Goal: Task Accomplishment & Management: Complete application form

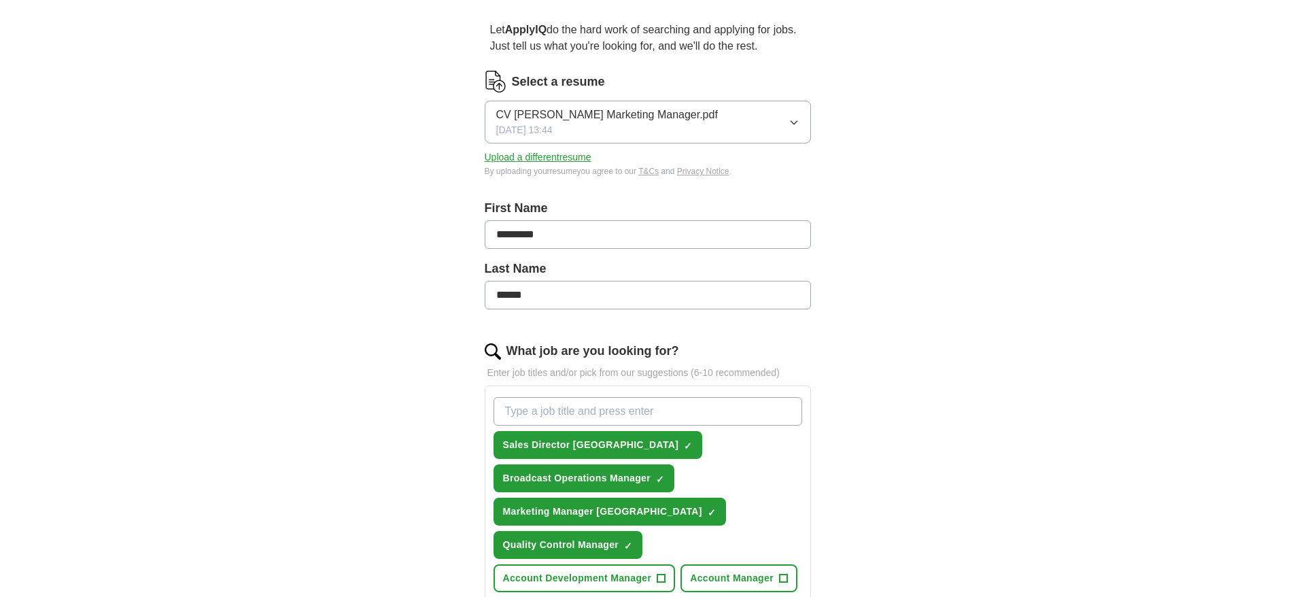
scroll to position [272, 0]
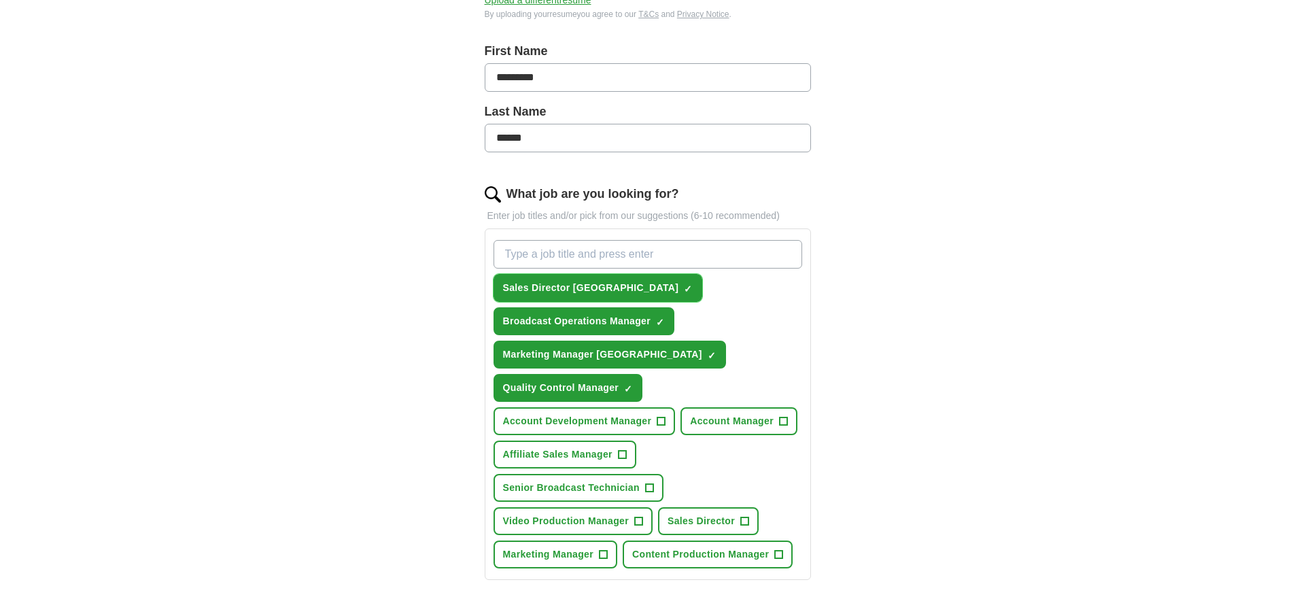
click at [569, 289] on span "Sales Director [GEOGRAPHIC_DATA]" at bounding box center [591, 288] width 176 height 14
click at [684, 289] on span "+" at bounding box center [688, 288] width 8 height 11
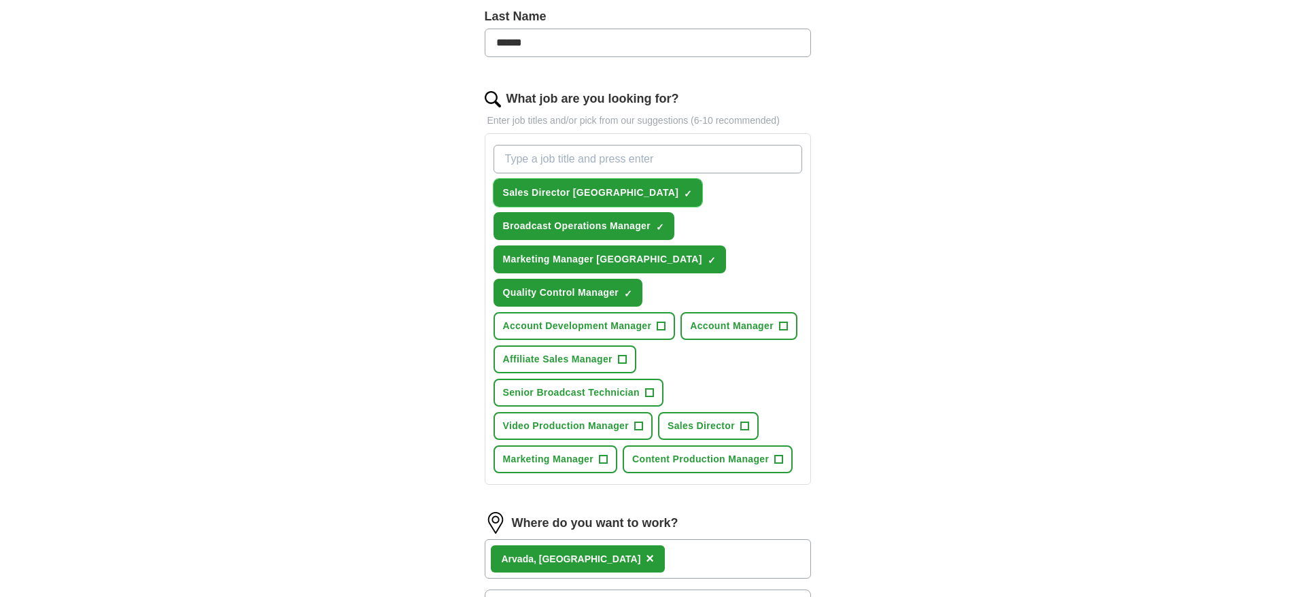
scroll to position [408, 0]
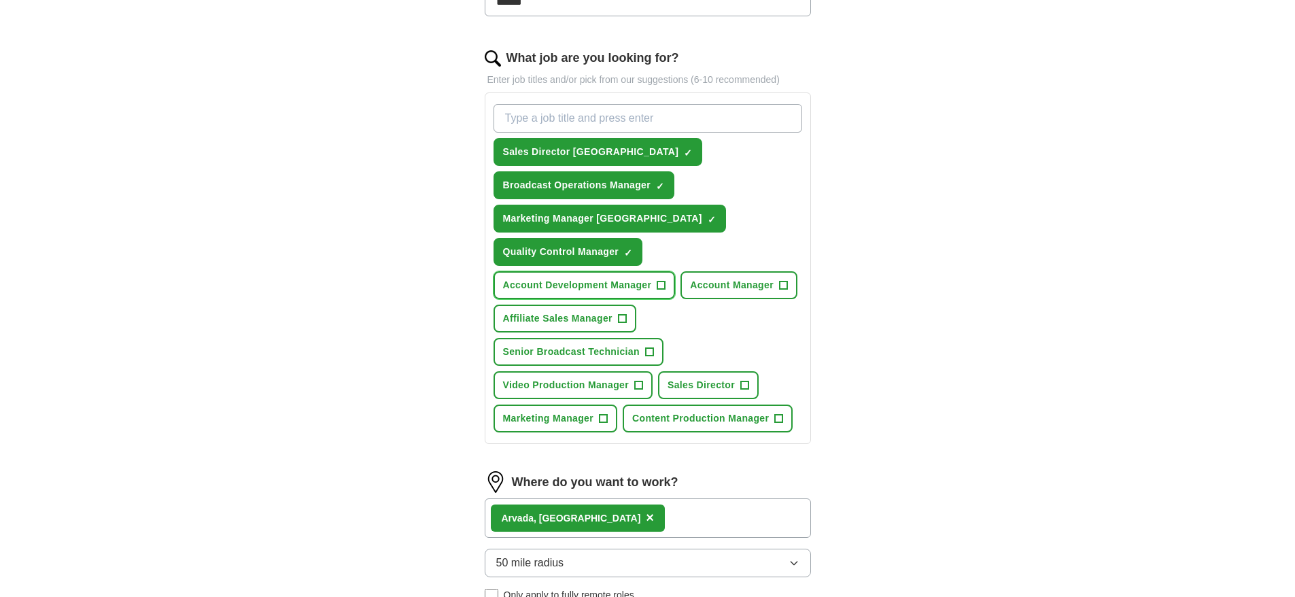
click at [665, 285] on span "+" at bounding box center [660, 285] width 9 height 9
click at [766, 289] on span "Account Manager" at bounding box center [732, 285] width 84 height 14
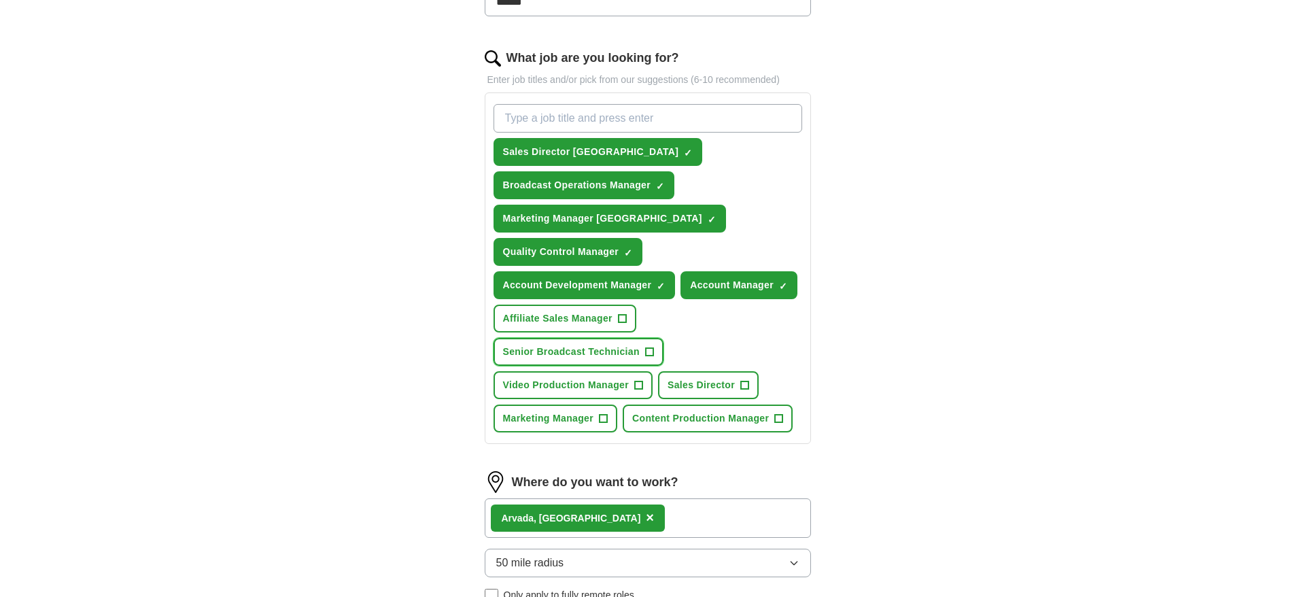
click at [612, 349] on span "Senior Broadcast Technician" at bounding box center [571, 352] width 137 height 14
click at [696, 389] on span "Sales Director" at bounding box center [700, 385] width 67 height 14
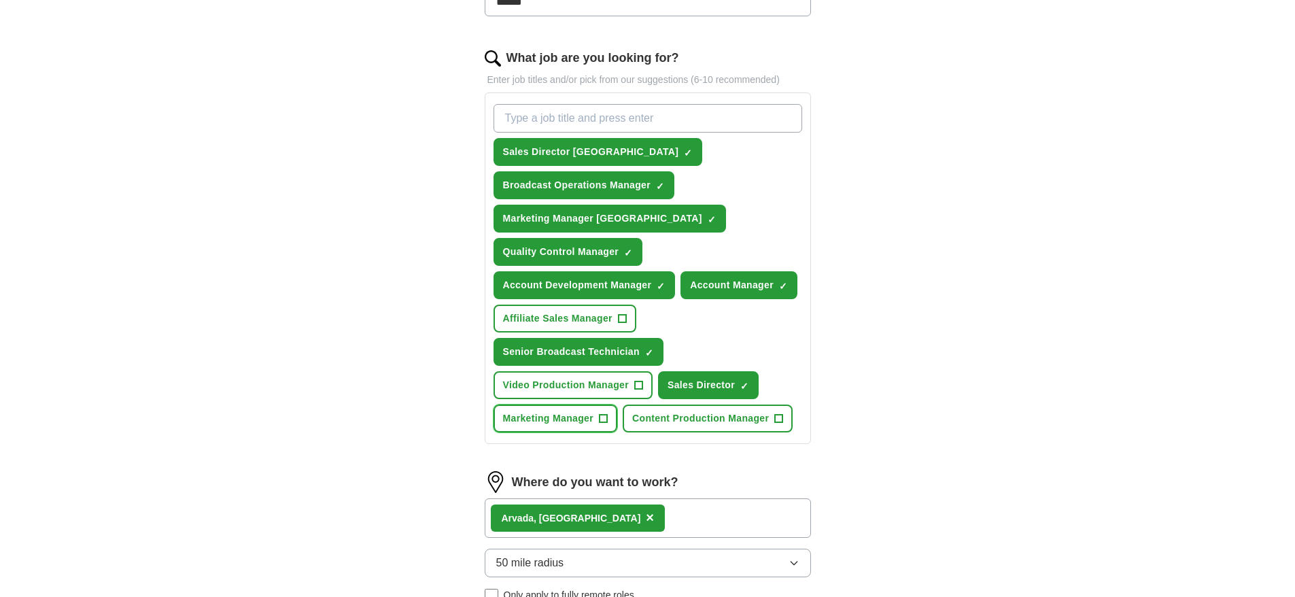
click at [569, 427] on button "Marketing Manager +" at bounding box center [555, 418] width 124 height 28
click at [687, 415] on span "Content Production Manager" at bounding box center [700, 418] width 137 height 14
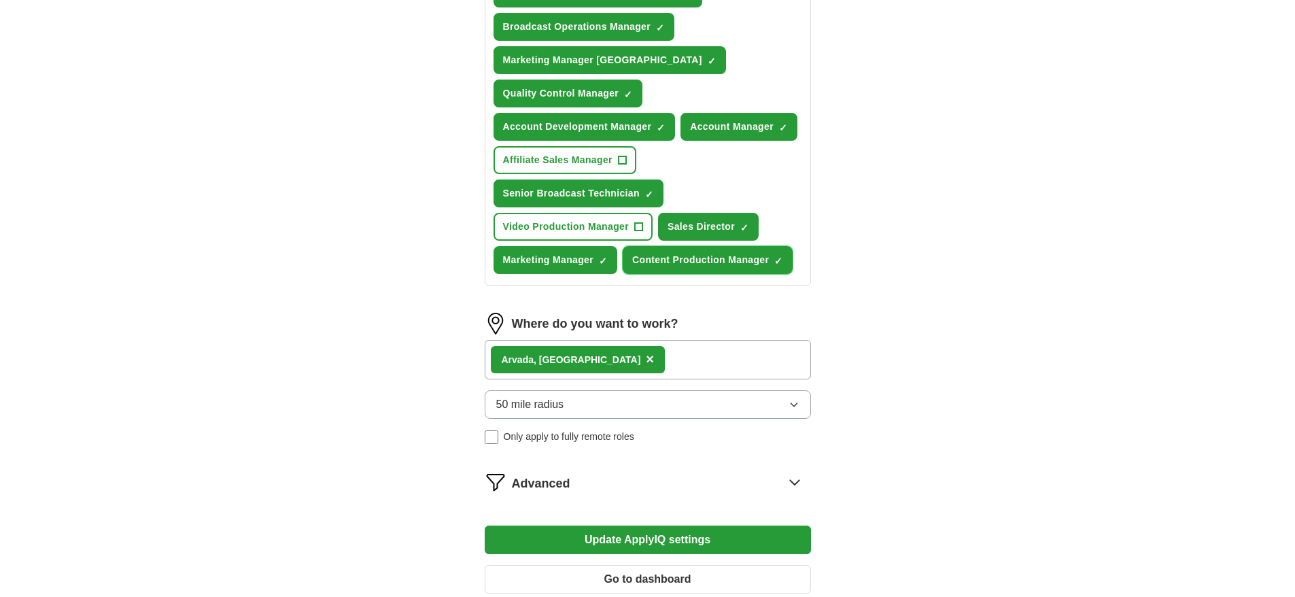
scroll to position [612, 0]
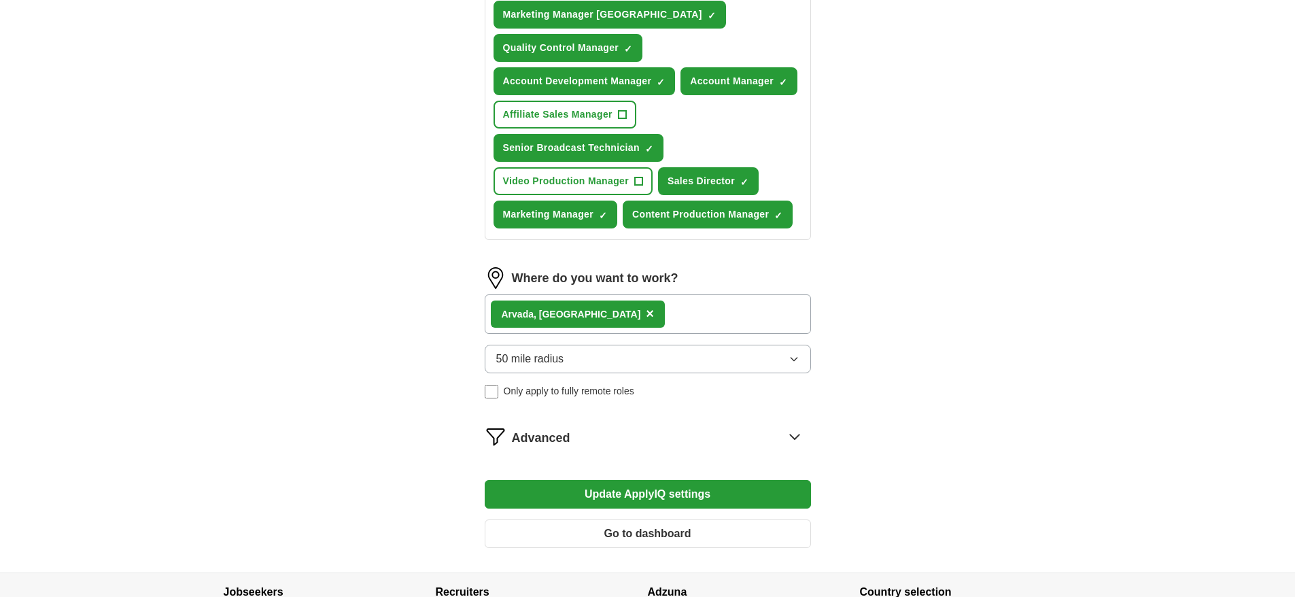
click at [624, 366] on button "50 mile radius" at bounding box center [648, 359] width 326 height 29
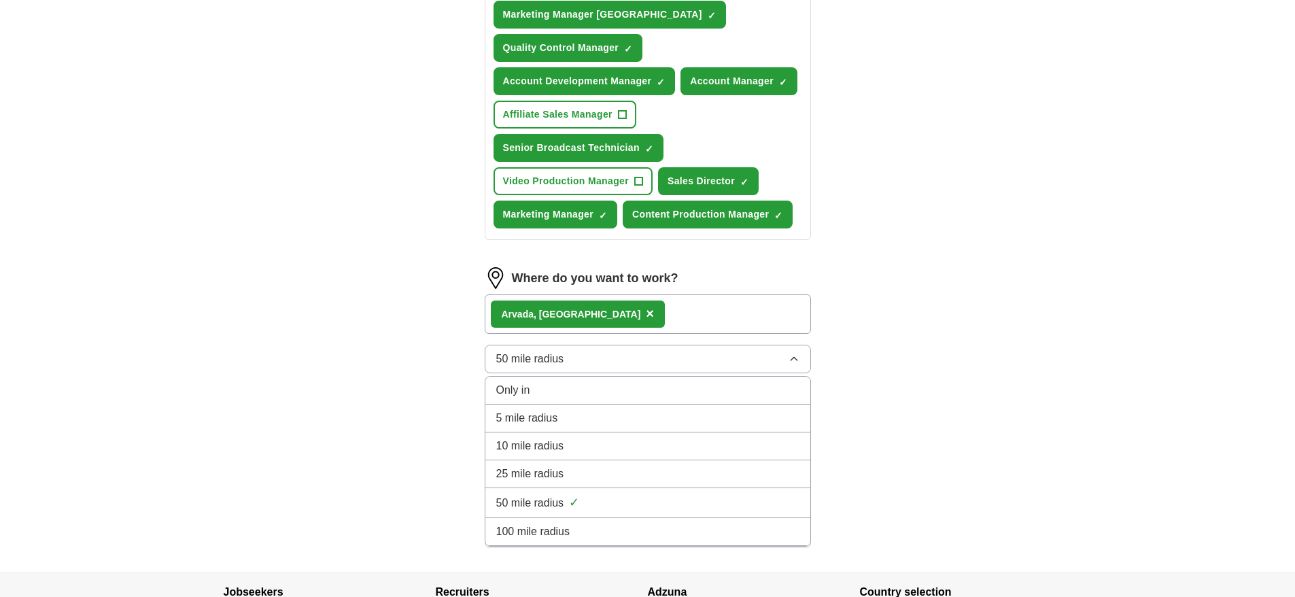
click at [544, 531] on span "100 mile radius" at bounding box center [533, 531] width 74 height 16
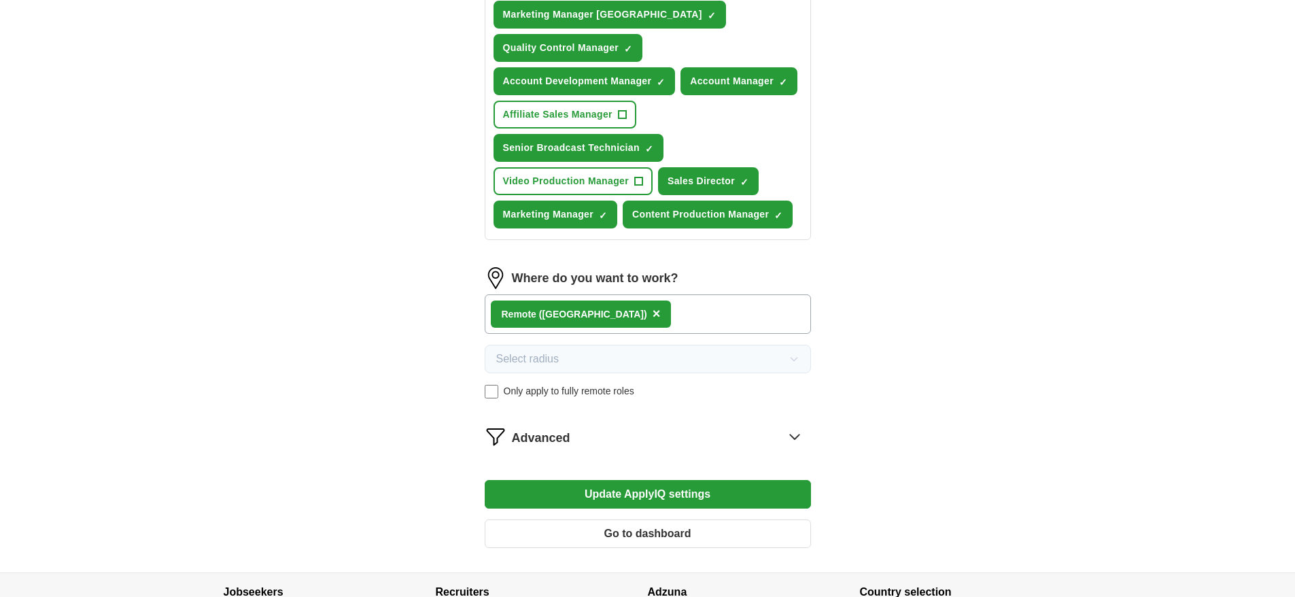
click at [634, 486] on button "Update ApplyIQ settings" at bounding box center [648, 494] width 326 height 29
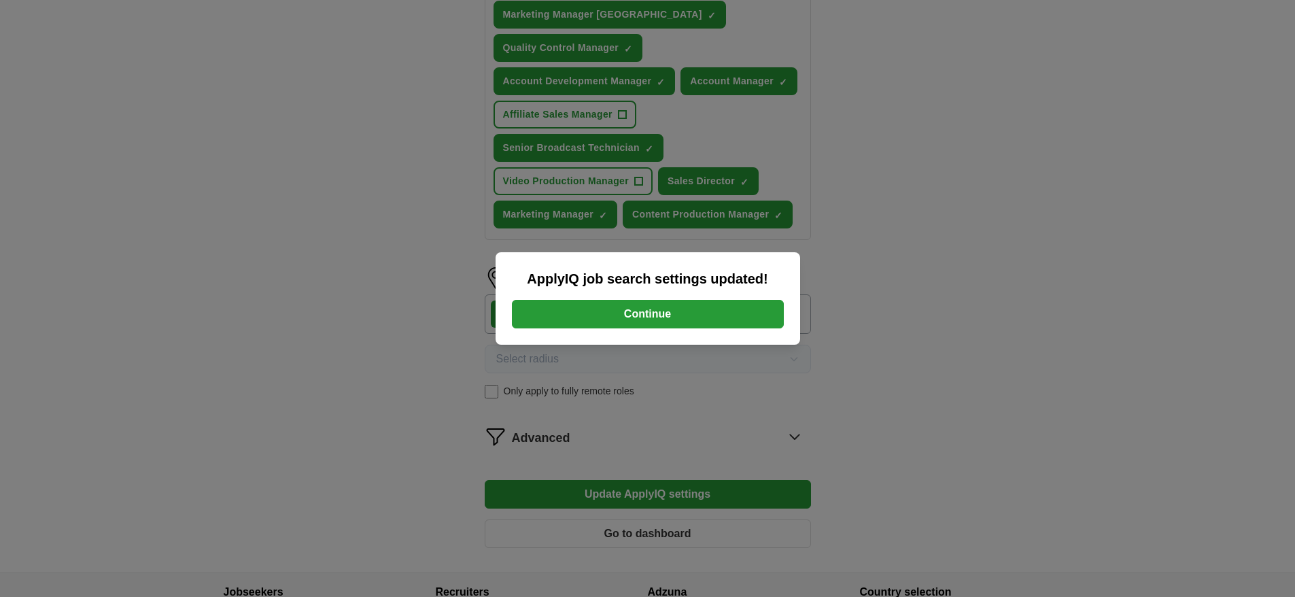
click at [648, 309] on button "Continue" at bounding box center [648, 314] width 272 height 29
